Goal: Information Seeking & Learning: Learn about a topic

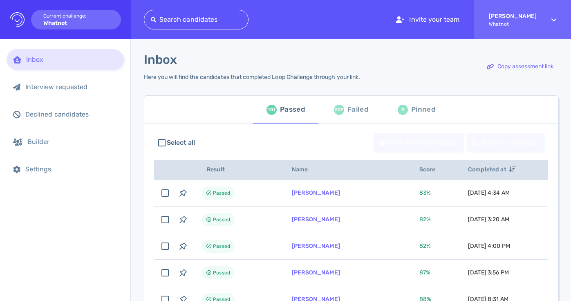
click at [344, 111] on div "209 Failed" at bounding box center [351, 109] width 34 height 23
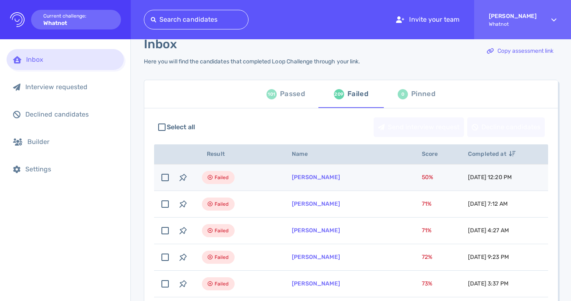
scroll to position [21, 0]
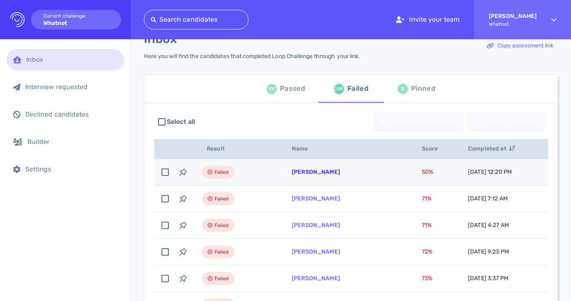
click at [336, 172] on link "Jasmond Russell" at bounding box center [316, 172] width 48 height 7
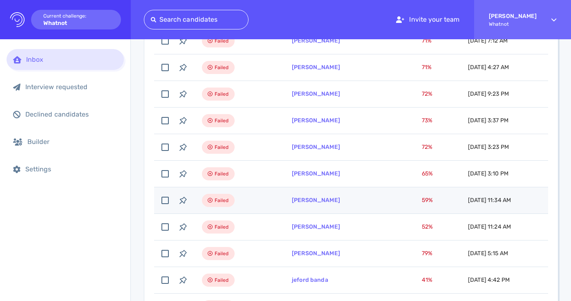
scroll to position [0, 0]
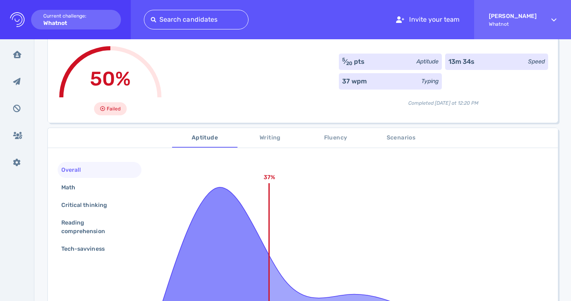
scroll to position [10, 0]
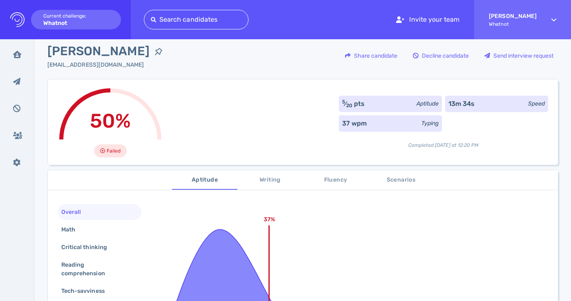
click at [254, 180] on span "Writing" at bounding box center [271, 180] width 56 height 10
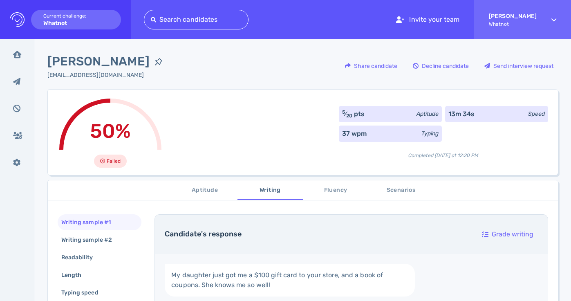
scroll to position [184, 0]
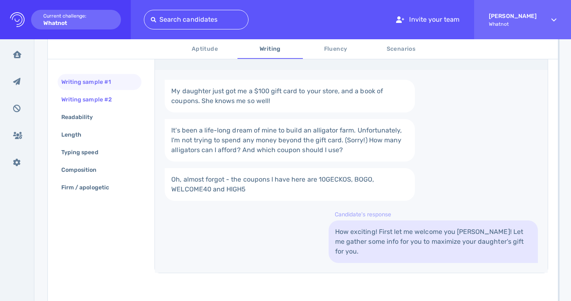
click at [106, 103] on div "Writing sample #2" at bounding box center [91, 100] width 62 height 12
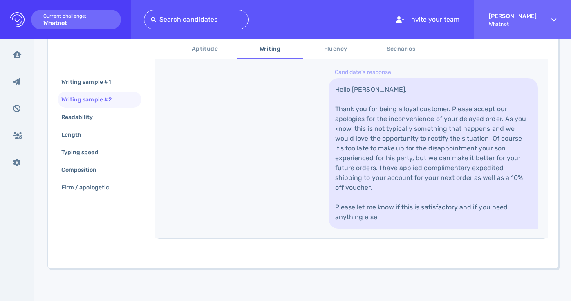
scroll to position [444, 0]
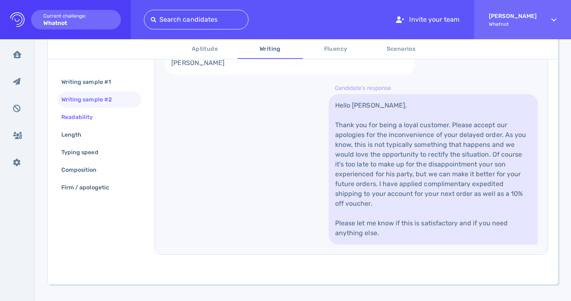
click at [94, 123] on div "Readability" at bounding box center [81, 117] width 43 height 12
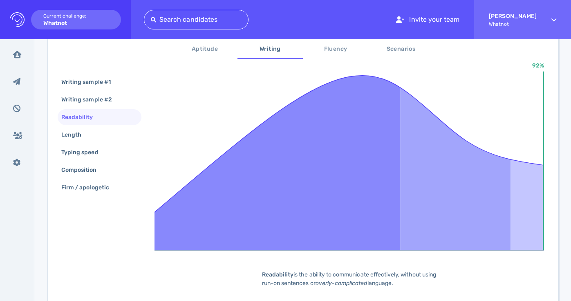
scroll to position [231, 0]
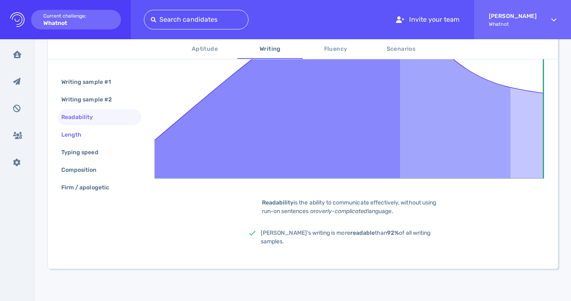
click at [89, 139] on div "Length" at bounding box center [75, 135] width 31 height 12
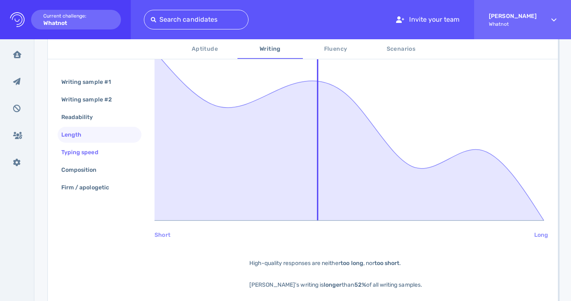
click at [86, 157] on div "Typing speed" at bounding box center [84, 152] width 49 height 12
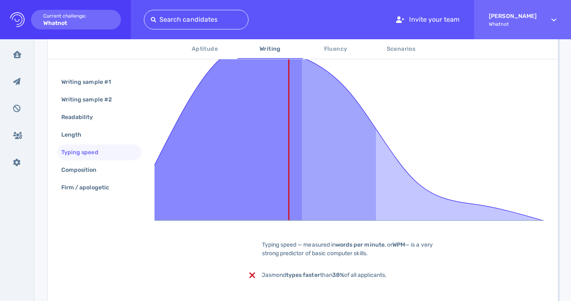
scroll to position [151, 0]
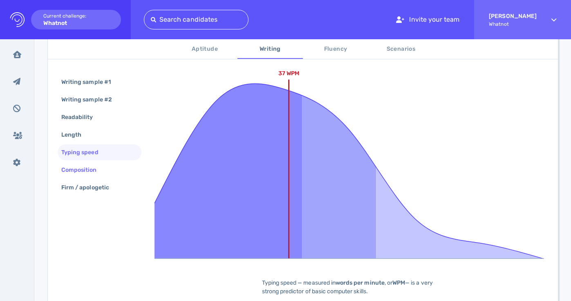
click at [88, 170] on div "Composition" at bounding box center [83, 170] width 47 height 12
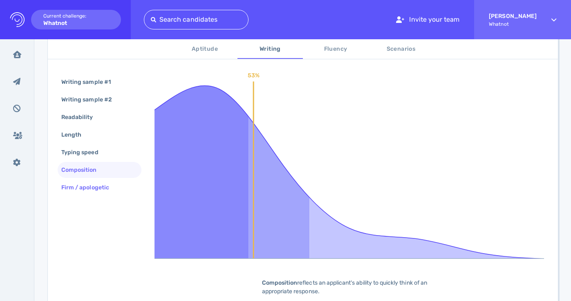
click at [99, 186] on div "Firm / apologetic" at bounding box center [89, 188] width 59 height 12
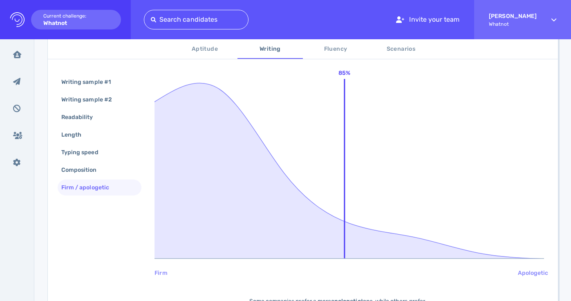
scroll to position [0, 0]
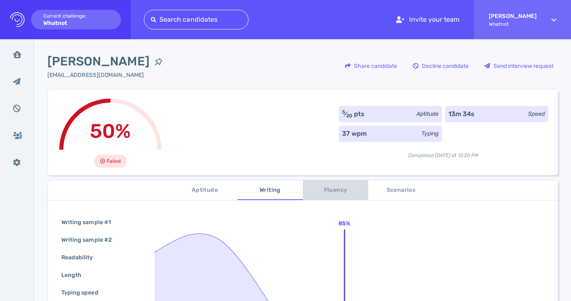
click at [327, 187] on span "Fluency" at bounding box center [336, 190] width 56 height 10
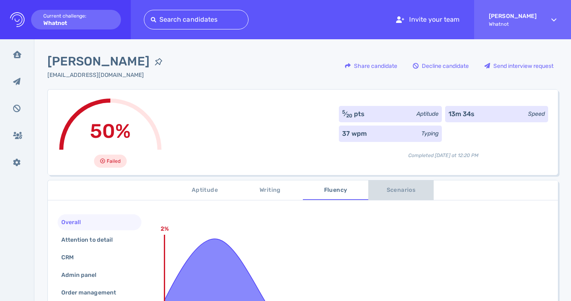
click at [385, 186] on span "Scenarios" at bounding box center [401, 190] width 56 height 10
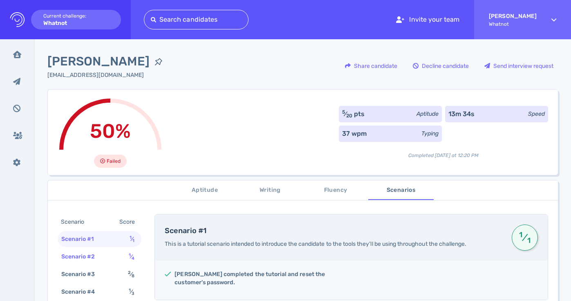
click at [90, 256] on div "Scenario #2" at bounding box center [82, 257] width 45 height 12
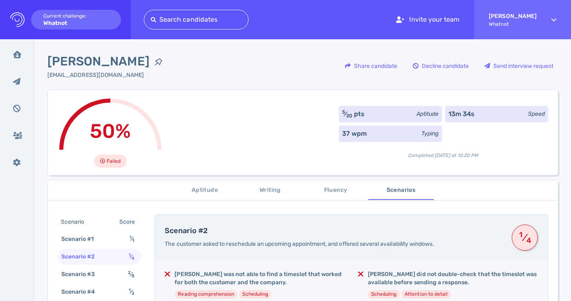
scroll to position [90, 0]
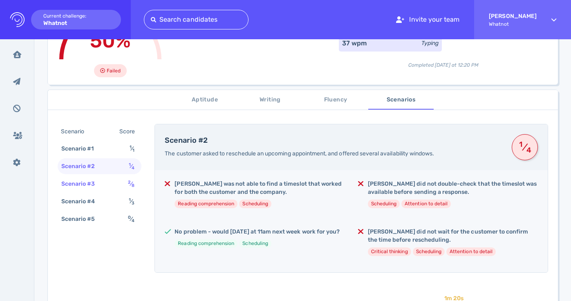
click at [88, 183] on div "Scenario #3" at bounding box center [82, 184] width 45 height 12
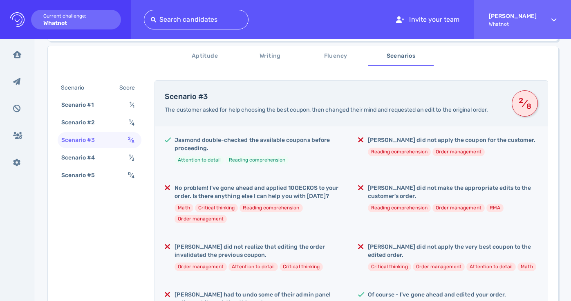
scroll to position [139, 0]
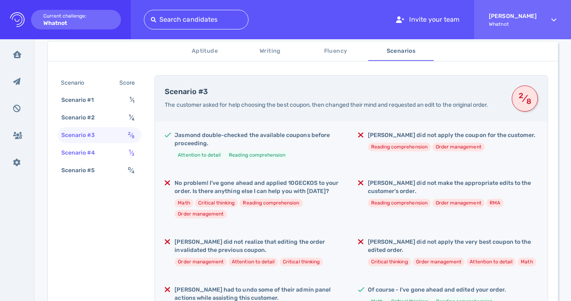
click at [121, 151] on div "Scenario #4 1 ⁄ 3" at bounding box center [100, 153] width 84 height 16
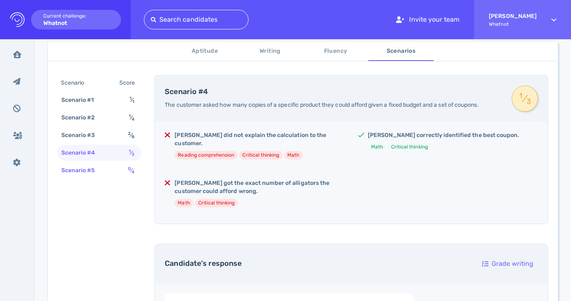
click at [112, 165] on div "Scenario #5 0 ⁄ 4" at bounding box center [100, 170] width 84 height 16
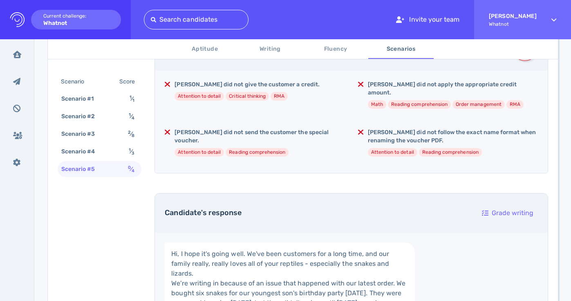
scroll to position [0, 0]
